Goal: Task Accomplishment & Management: Manage account settings

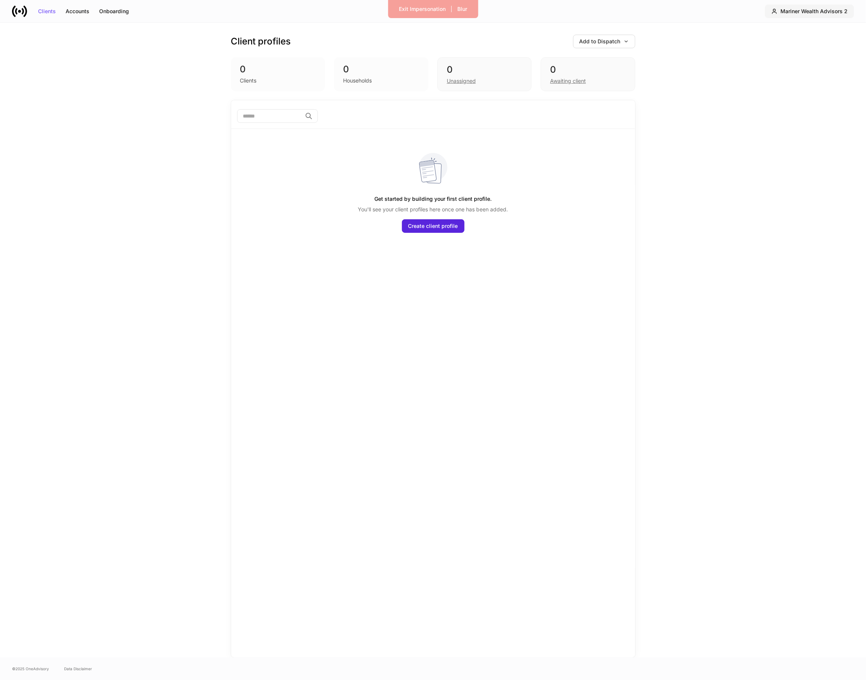
click at [810, 11] on div "Mariner Wealth Advisors 2" at bounding box center [813, 11] width 67 height 5
click at [805, 47] on div "Mariner Wealth Advisors 2" at bounding box center [801, 46] width 65 height 8
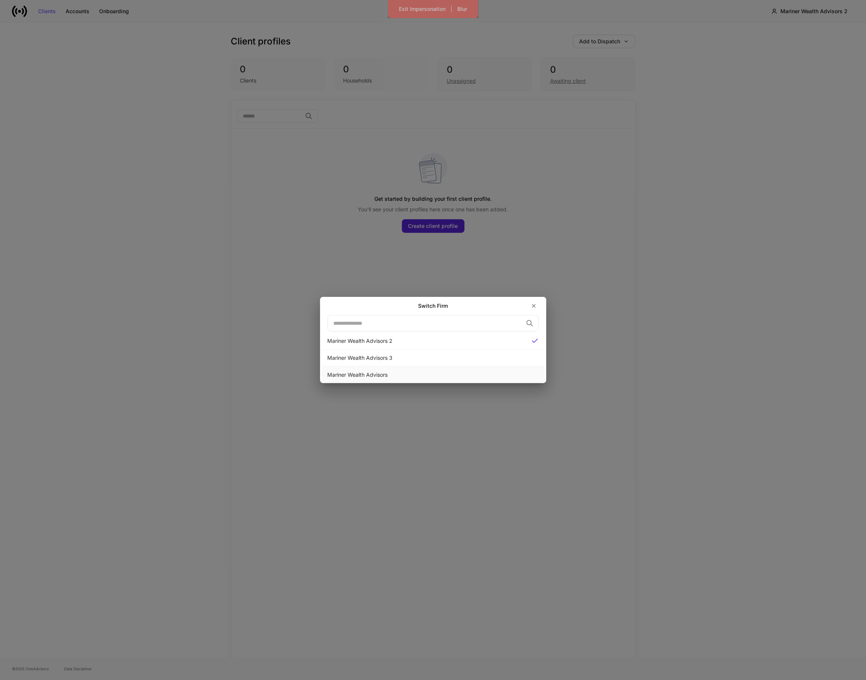
click at [360, 373] on div "Mariner Wealth Advisors" at bounding box center [433, 375] width 211 height 8
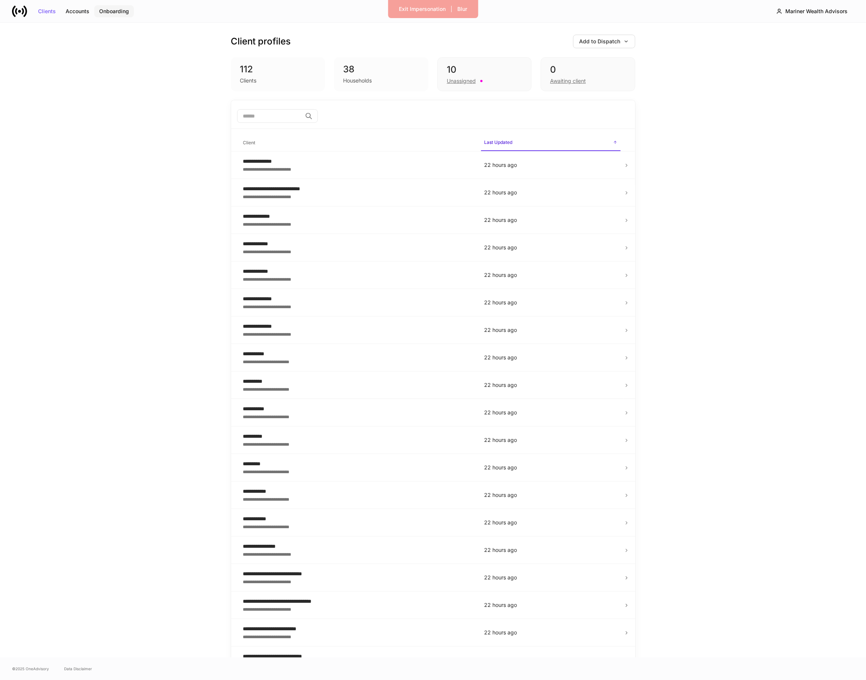
click at [116, 9] on div "Onboarding" at bounding box center [114, 11] width 30 height 5
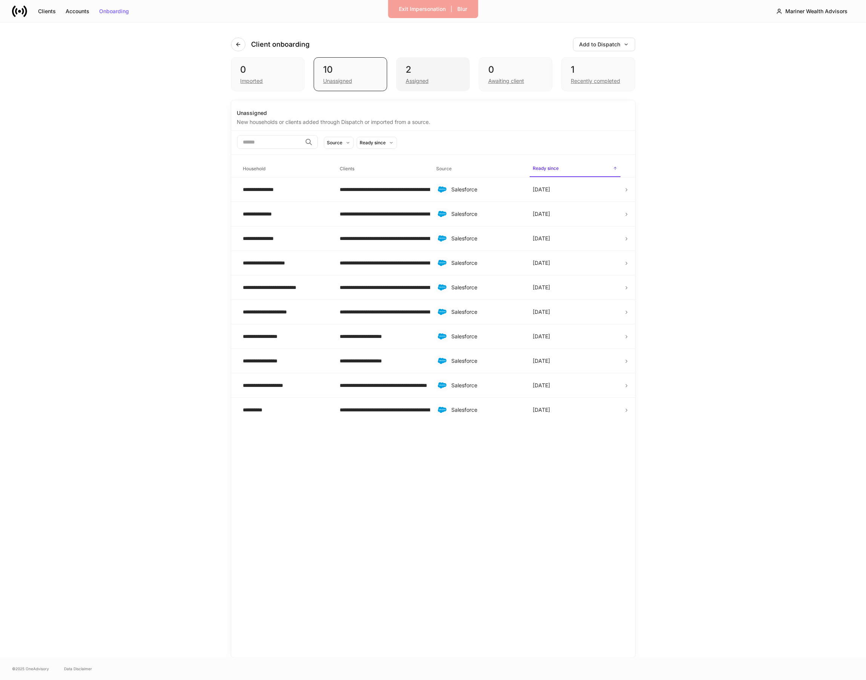
click at [422, 83] on div "Assigned" at bounding box center [417, 81] width 23 height 8
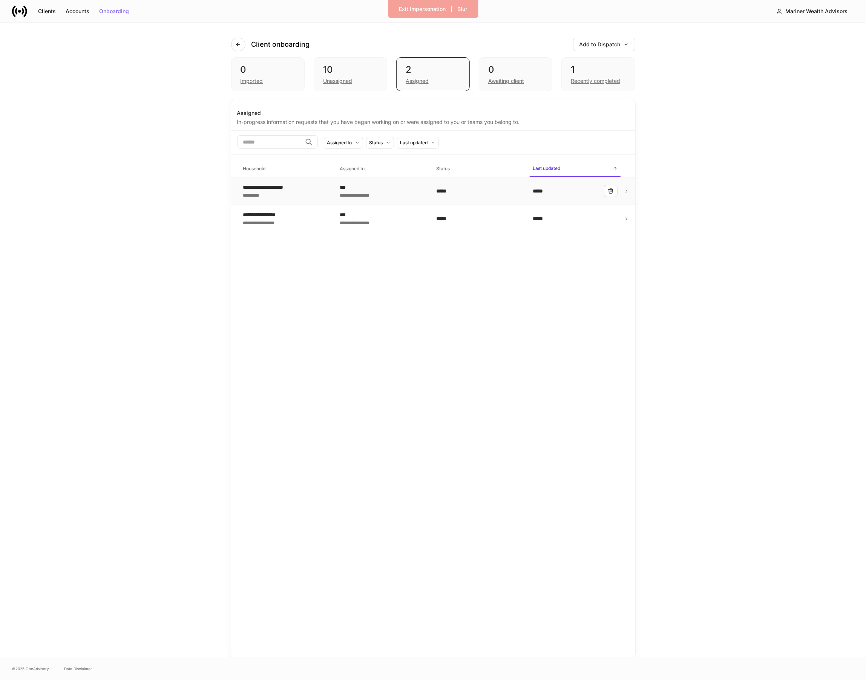
click at [365, 198] on div "**********" at bounding box center [382, 195] width 84 height 8
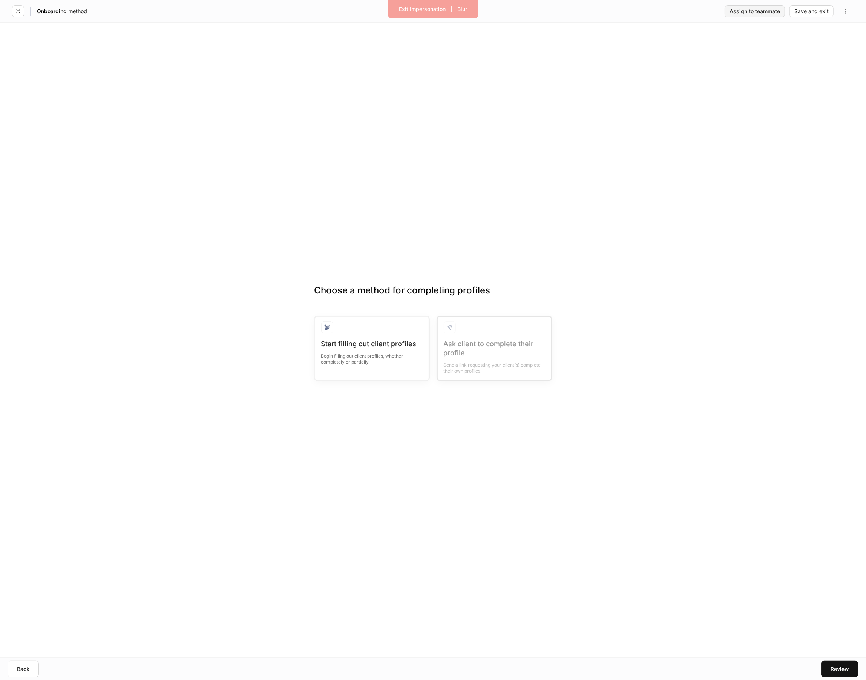
click at [771, 5] on button "Assign to teammate" at bounding box center [754, 11] width 60 height 12
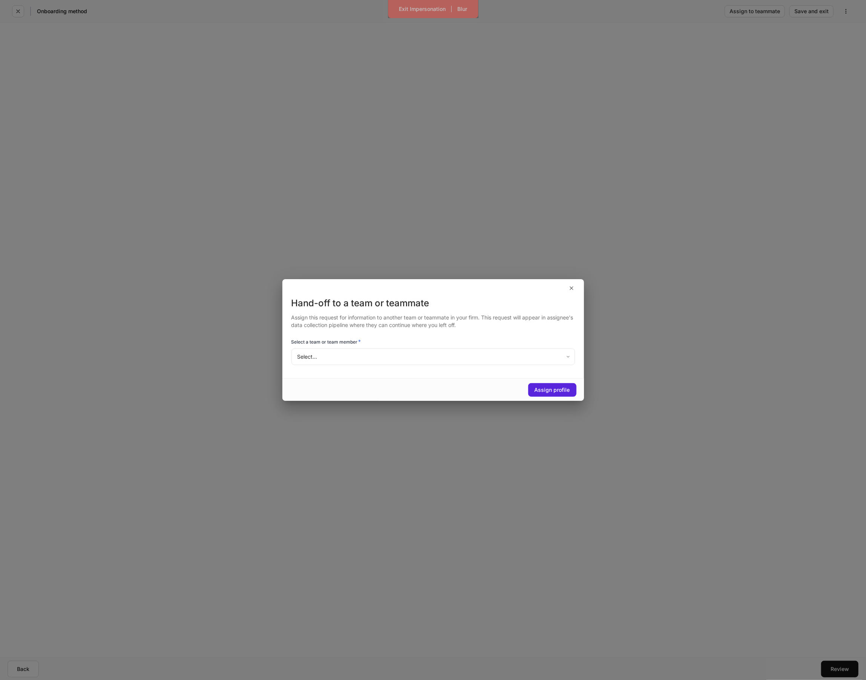
click at [389, 363] on body "Exit Impersonation | Blur Onboarding method Assign to teammate Save and exit Ch…" at bounding box center [433, 340] width 866 height 680
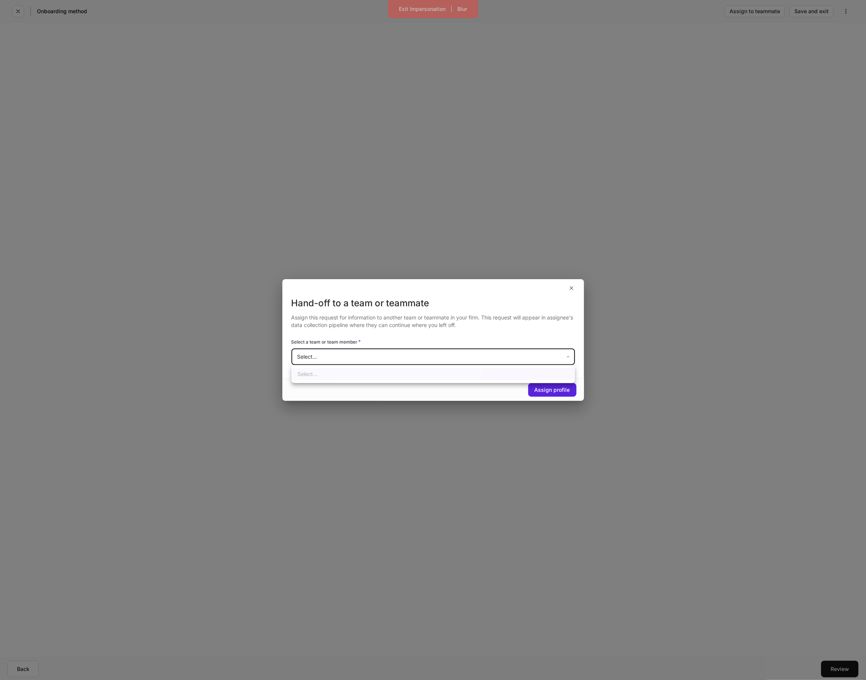
click at [389, 363] on div at bounding box center [433, 340] width 866 height 680
click at [389, 363] on body "Exit Impersonation | Blur Onboarding method Assign to teammate Save and exit Ch…" at bounding box center [433, 340] width 866 height 680
click at [389, 363] on div at bounding box center [433, 340] width 866 height 680
click at [389, 363] on body "Exit Impersonation | Blur Onboarding method Assign to teammate Save and exit Ch…" at bounding box center [433, 340] width 866 height 680
click at [389, 363] on div at bounding box center [433, 340] width 866 height 680
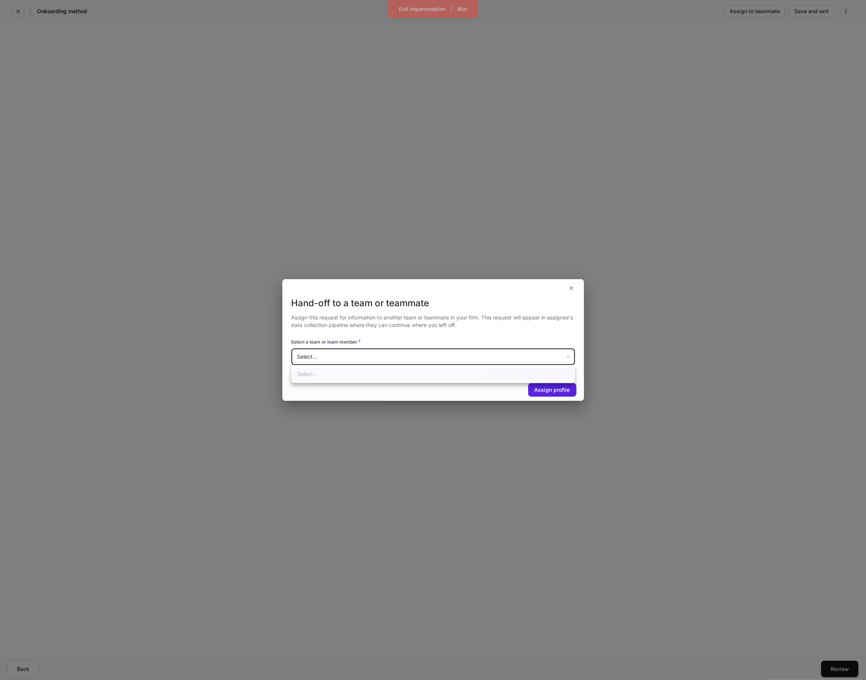
click at [389, 363] on body "Exit Impersonation | Blur Onboarding method Assign to teammate Save and exit Ch…" at bounding box center [433, 340] width 866 height 680
click at [389, 363] on div at bounding box center [433, 340] width 866 height 680
click at [422, 358] on body "Exit Impersonation | Blur Onboarding method Assign to teammate Save and exit Ch…" at bounding box center [433, 340] width 866 height 680
click at [422, 358] on div at bounding box center [433, 340] width 866 height 680
click at [422, 358] on body "Exit Impersonation | Blur Onboarding method Assign to teammate Save and exit Ch…" at bounding box center [433, 340] width 866 height 680
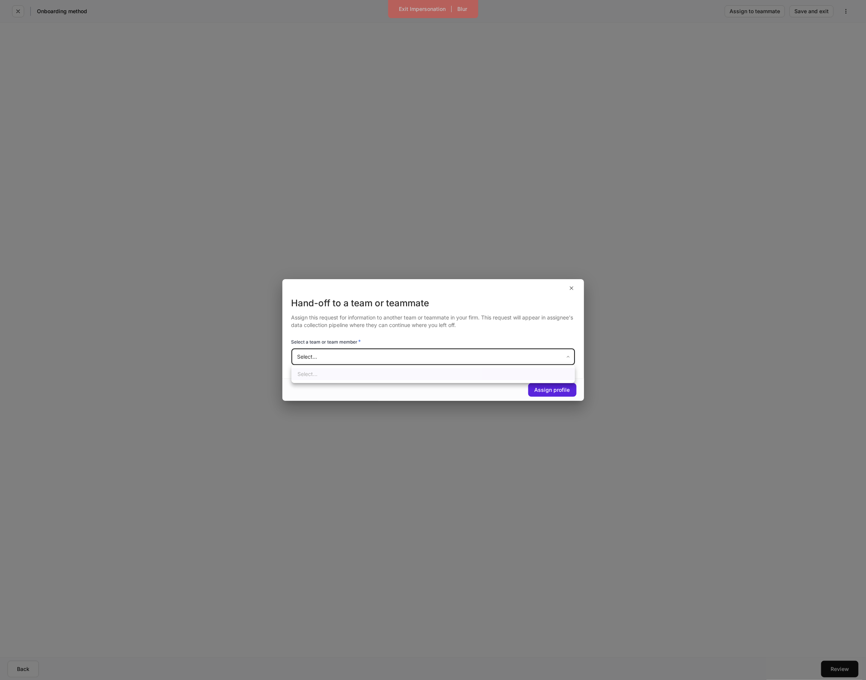
click at [422, 358] on div at bounding box center [433, 340] width 866 height 680
click at [422, 358] on body "Exit Impersonation | Blur Onboarding method Assign to teammate Save and exit Ch…" at bounding box center [433, 340] width 866 height 680
click at [418, 8] on div "Exit Impersonation" at bounding box center [422, 8] width 47 height 5
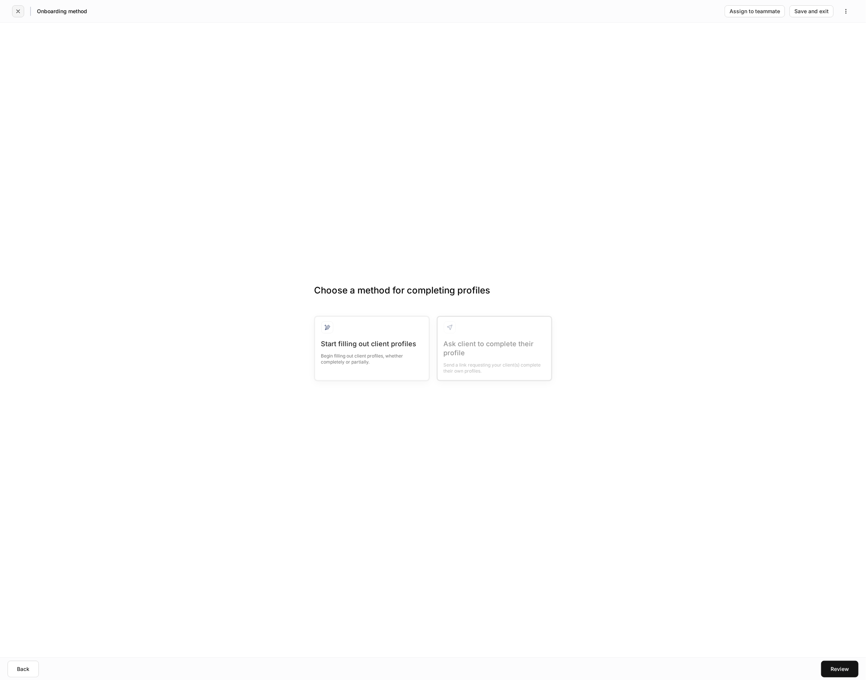
click at [20, 11] on icon "button" at bounding box center [18, 11] width 6 height 6
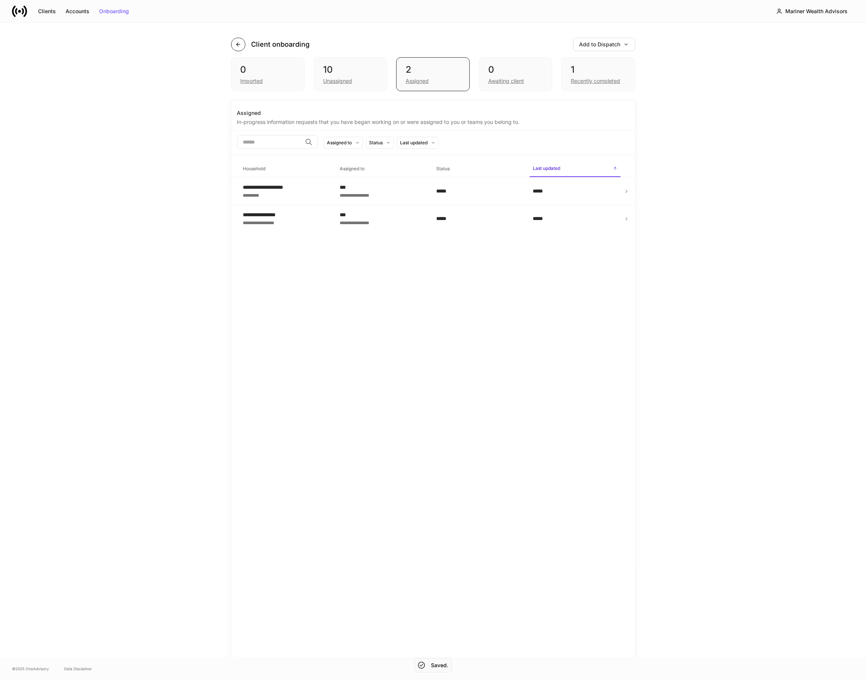
click at [235, 46] on icon "button" at bounding box center [238, 44] width 6 height 6
